Goal: Task Accomplishment & Management: Manage account settings

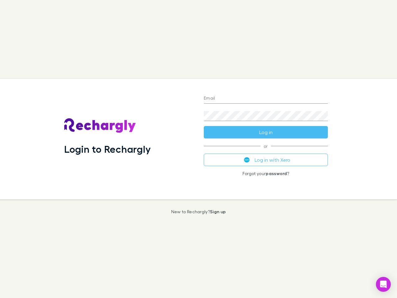
click at [199, 149] on div "Login to Rechargly" at bounding box center [129, 139] width 140 height 120
click at [266, 99] on input "Email" at bounding box center [266, 99] width 124 height 10
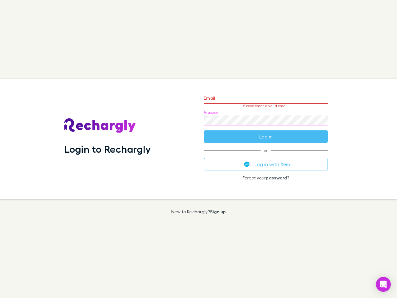
click at [266, 132] on form "Email Please enter a valid email. Password Log in" at bounding box center [266, 116] width 124 height 54
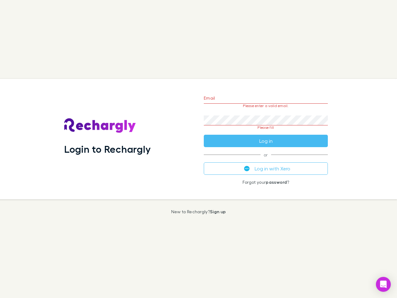
click at [266, 160] on div "Email Please enter a valid email. Password Please fill Log in or Log in with Xe…" at bounding box center [266, 139] width 134 height 120
click at [384, 284] on icon "Open Intercom Messenger" at bounding box center [384, 284] width 7 height 7
